Goal: Find specific page/section: Find specific page/section

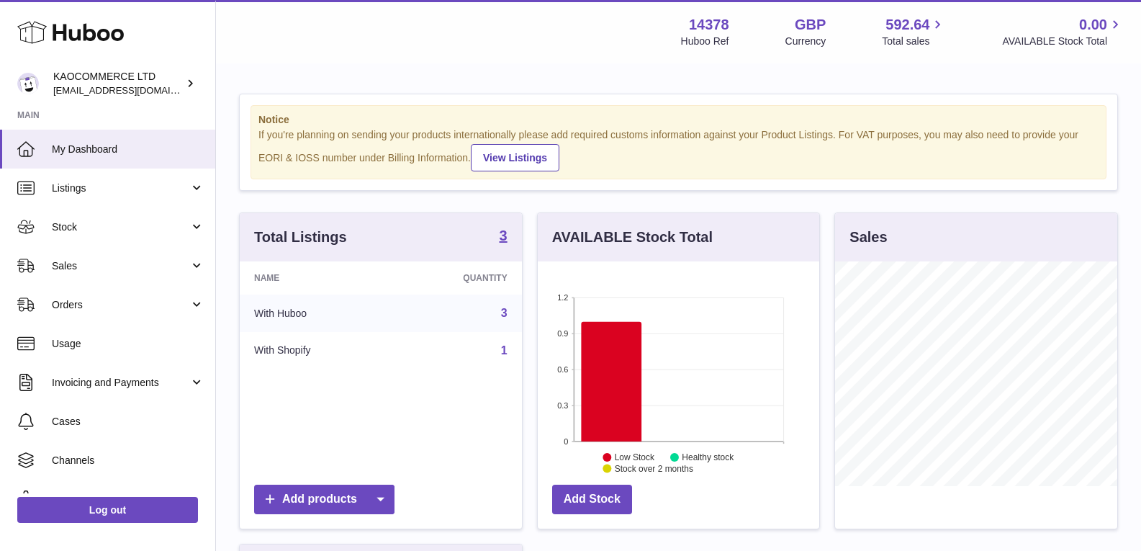
scroll to position [225, 282]
click at [131, 262] on span "Sales" at bounding box center [121, 266] width 138 height 14
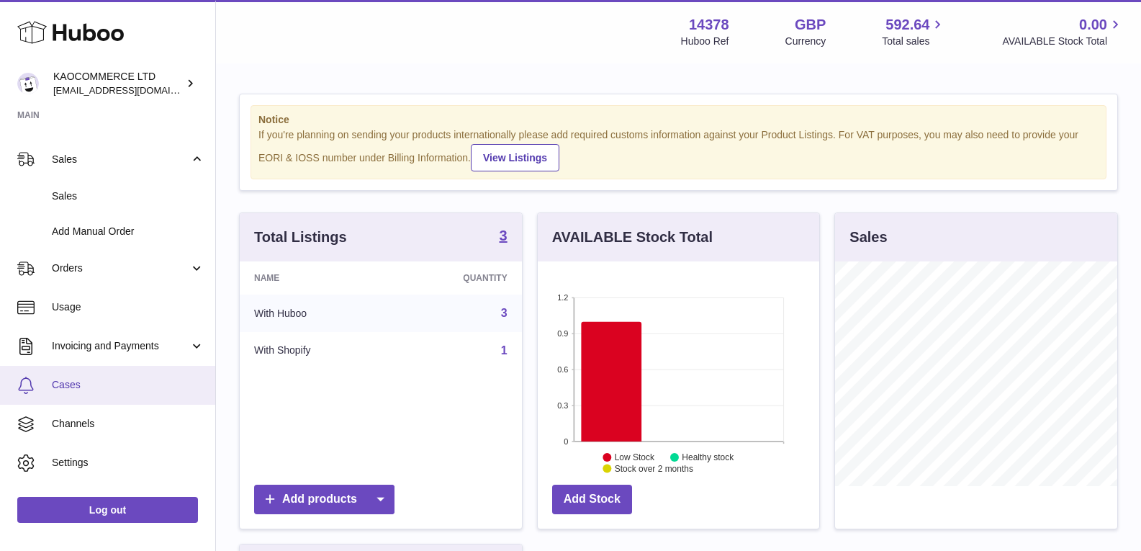
scroll to position [135, 0]
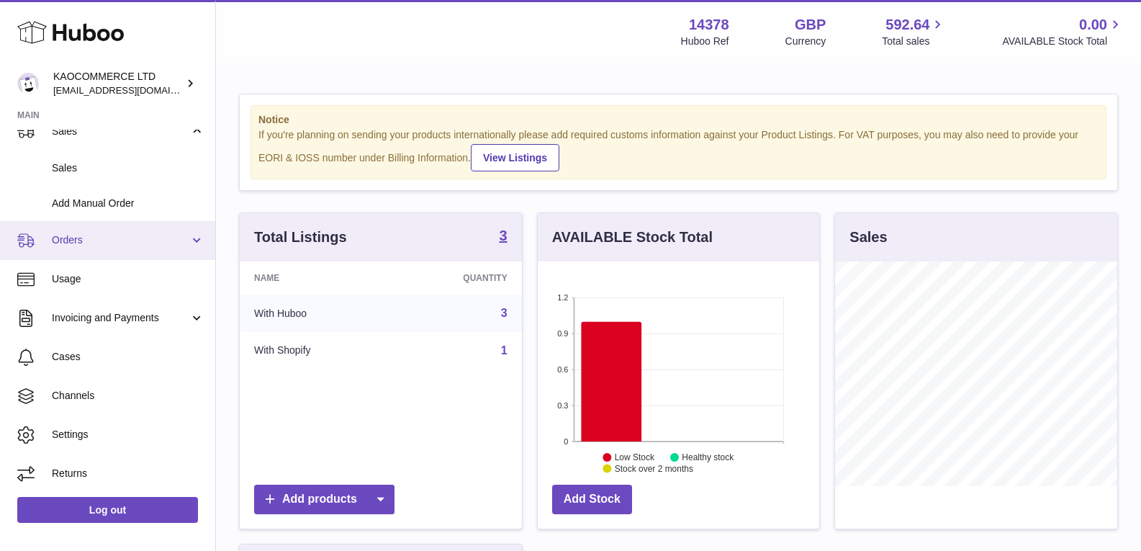
click at [134, 238] on span "Orders" at bounding box center [121, 240] width 138 height 14
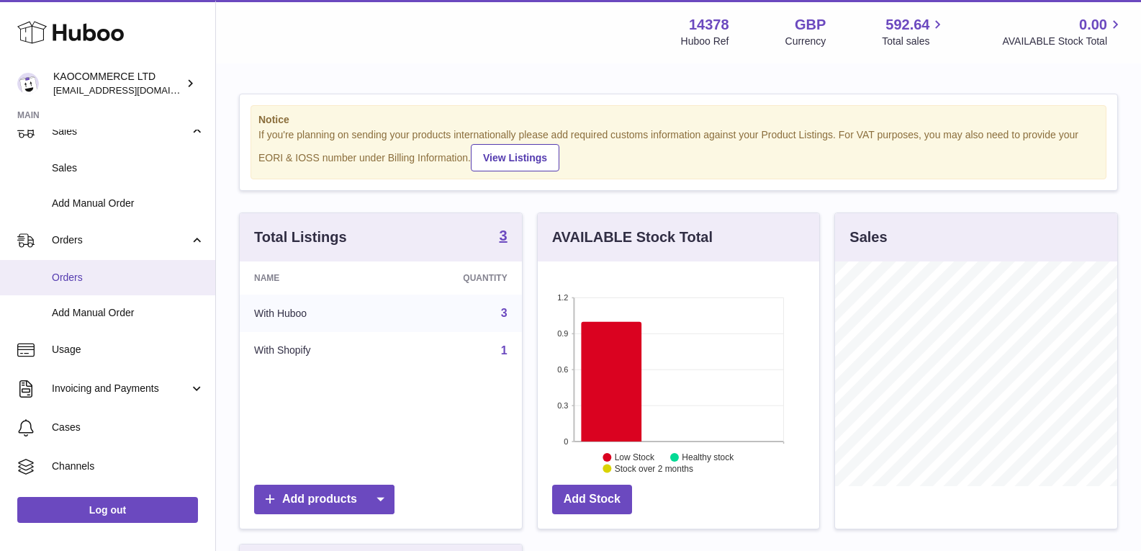
click at [105, 282] on span "Orders" at bounding box center [128, 278] width 153 height 14
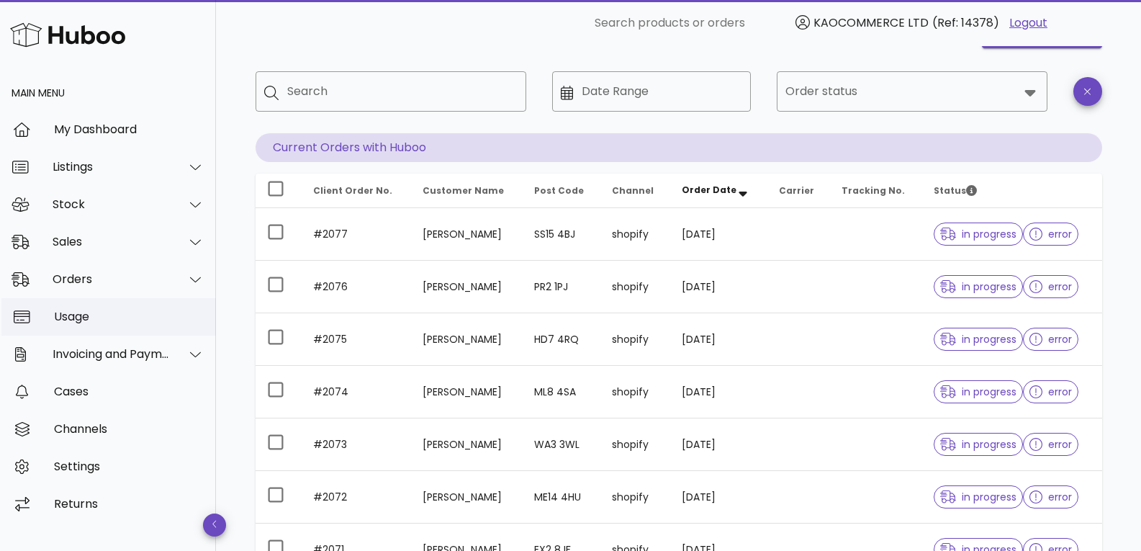
scroll to position [72, 0]
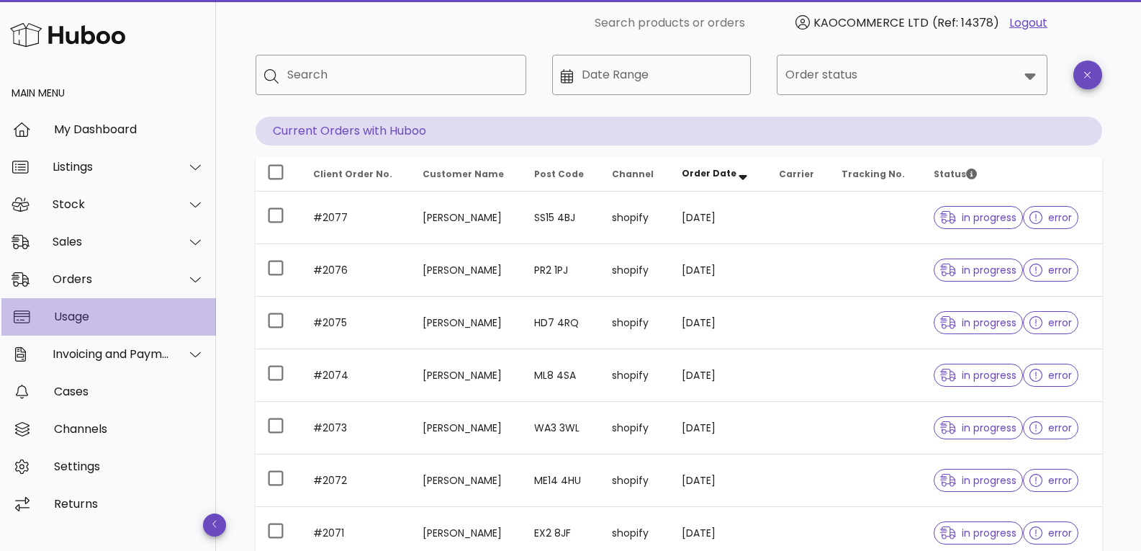
click at [96, 309] on div "Usage" at bounding box center [129, 316] width 150 height 31
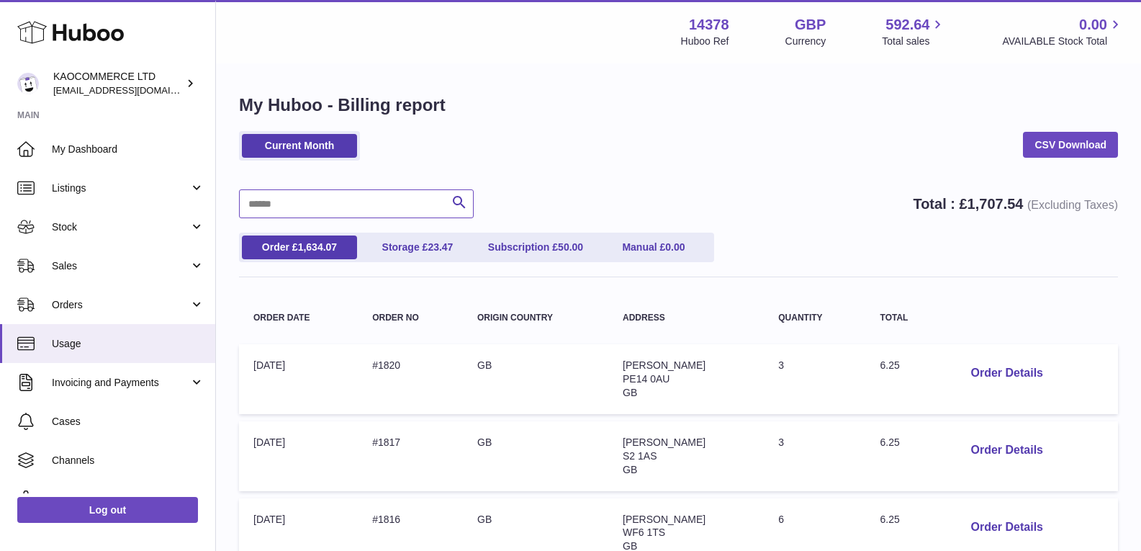
click at [333, 208] on input "text" at bounding box center [356, 203] width 235 height 29
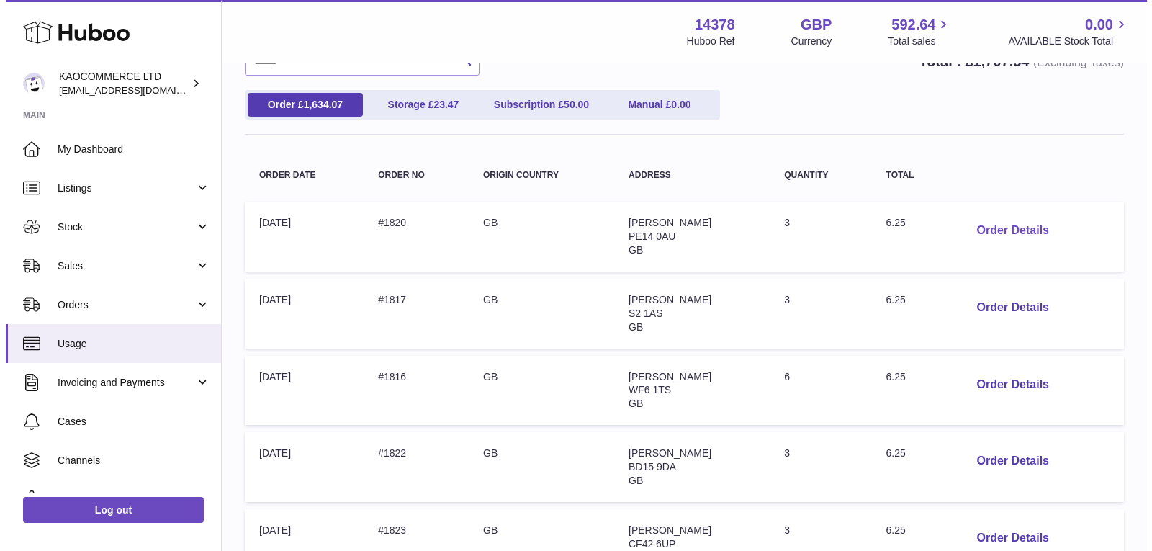
scroll to position [144, 0]
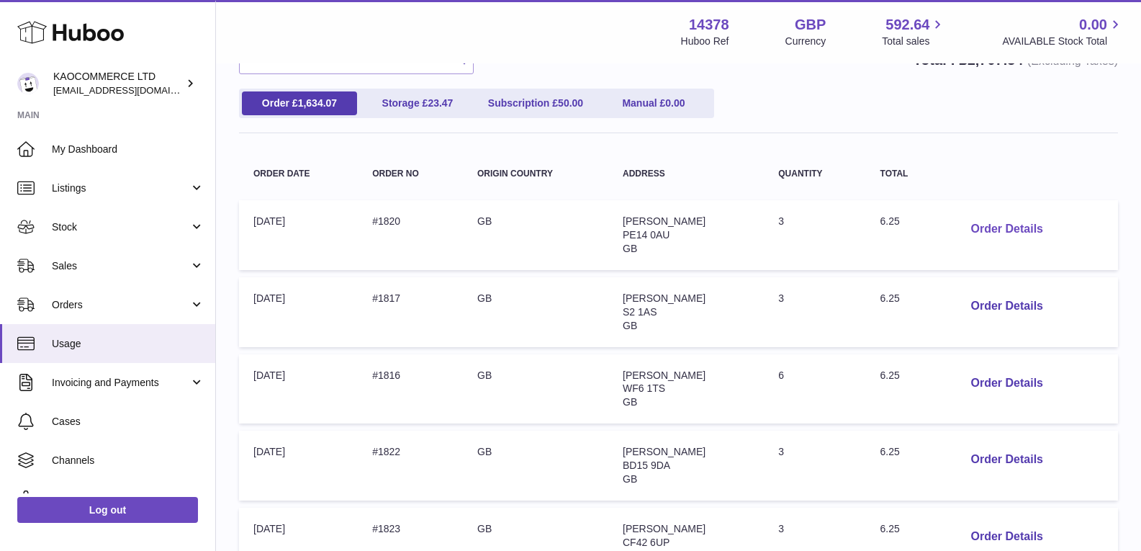
click at [997, 223] on button "Order Details" at bounding box center [1007, 230] width 95 height 30
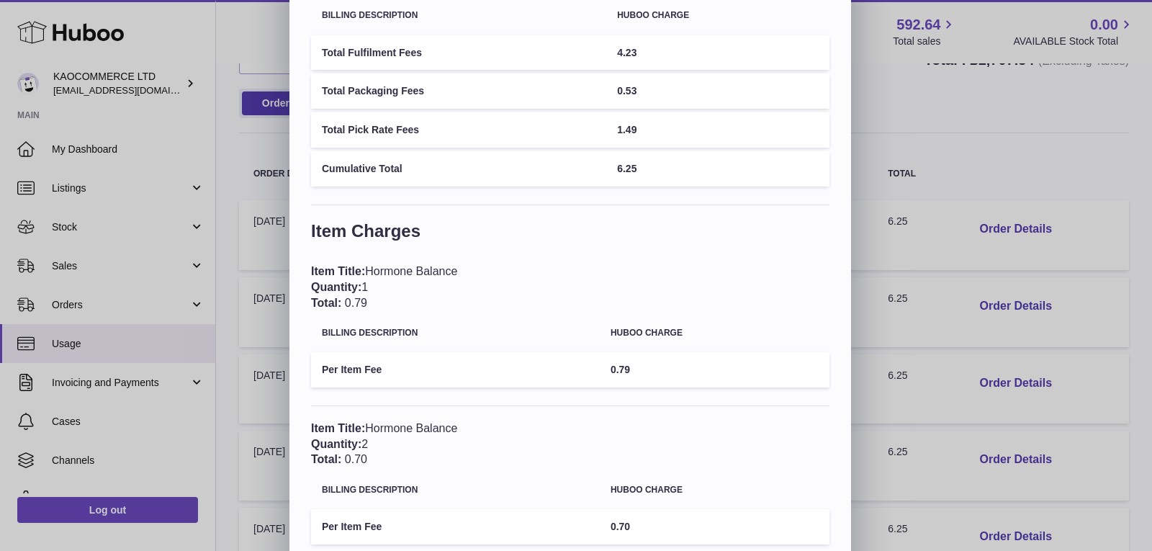
scroll to position [0, 0]
